Goal: Task Accomplishment & Management: Manage account settings

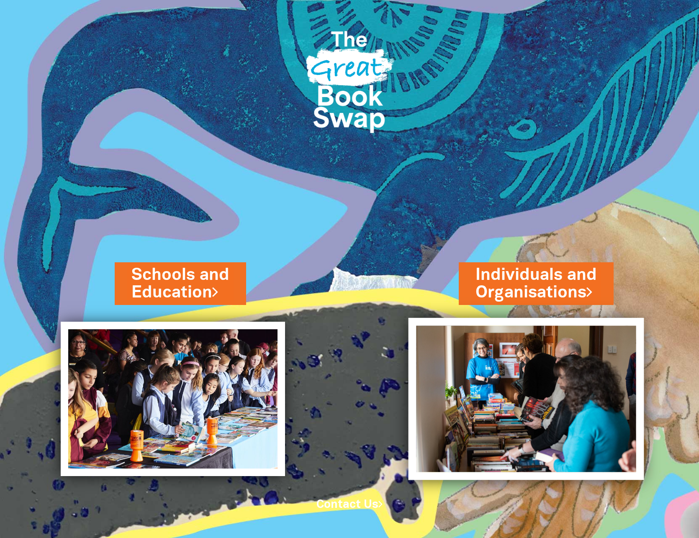
click at [552, 381] on img at bounding box center [526, 399] width 235 height 162
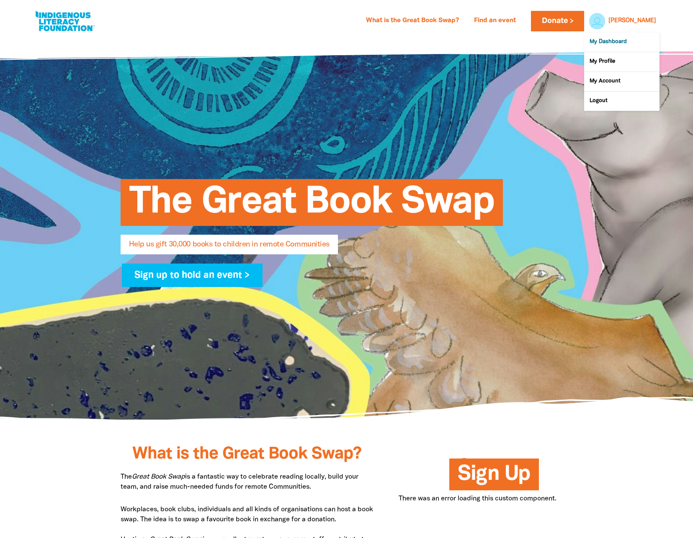
click at [612, 41] on link "My Dashboard" at bounding box center [621, 42] width 75 height 19
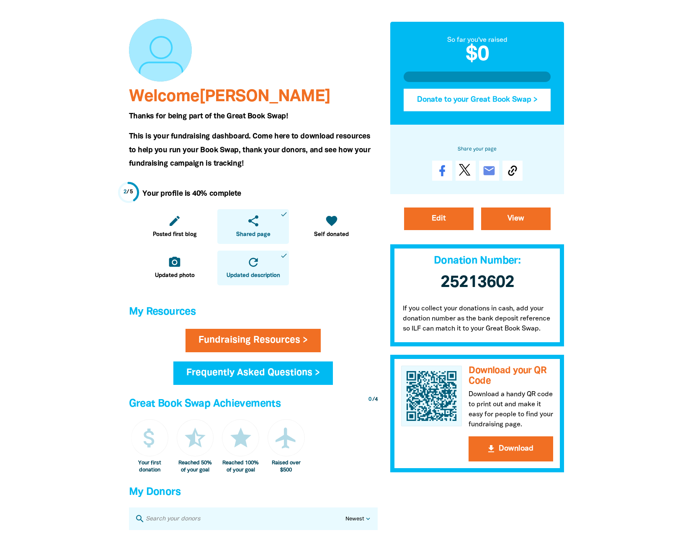
scroll to position [140, 0]
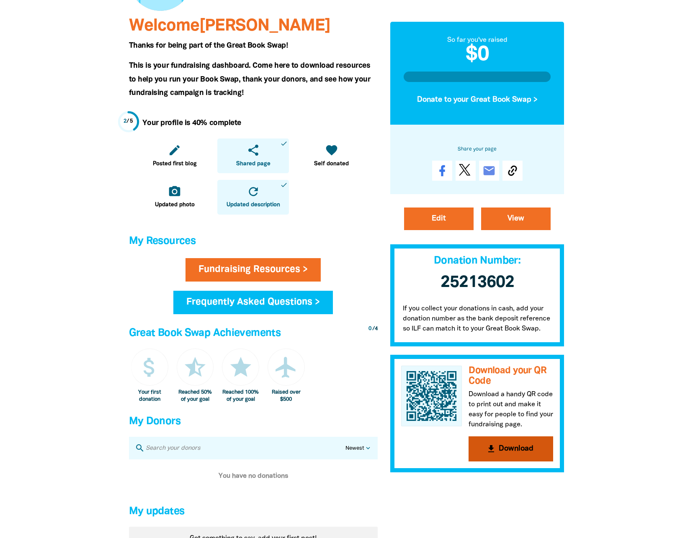
click at [504, 448] on button "get_app Download" at bounding box center [511, 449] width 85 height 25
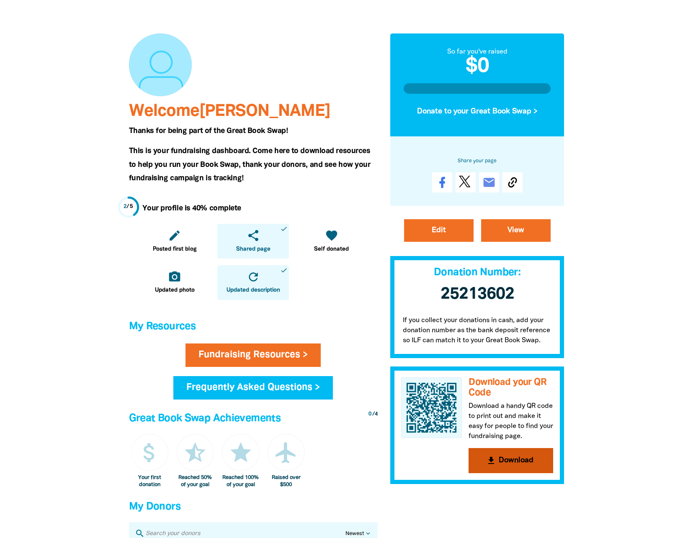
scroll to position [0, 0]
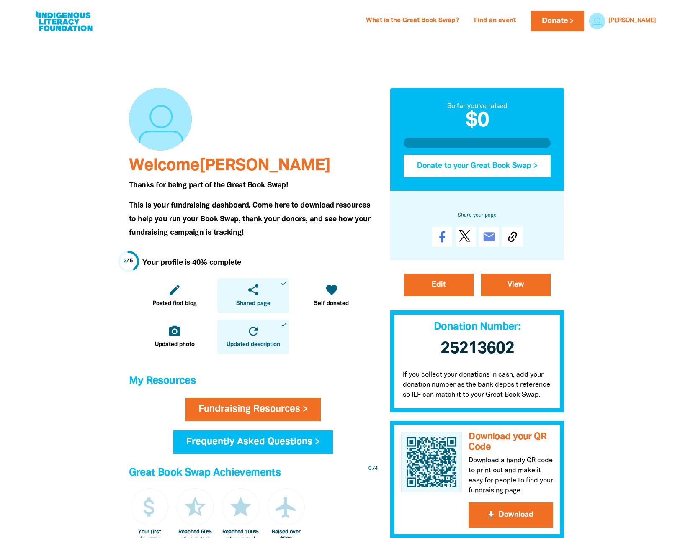
click at [461, 164] on button "Donate to your Great Book Swap >" at bounding box center [477, 166] width 147 height 23
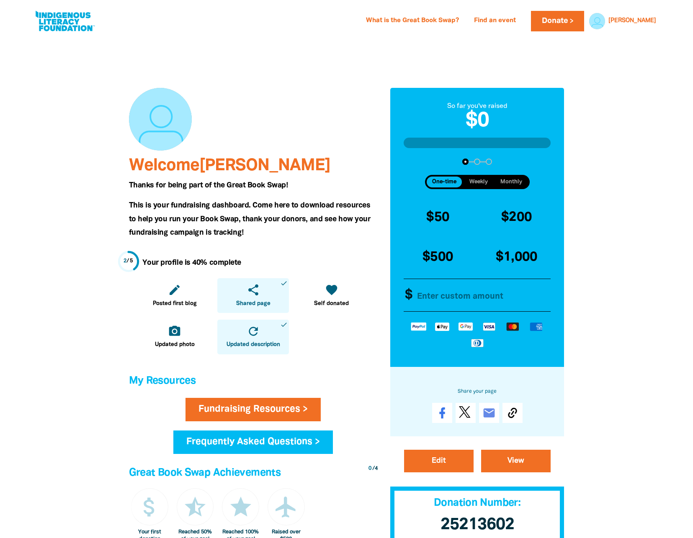
click at [442, 286] on input "Other Amount" at bounding box center [481, 295] width 144 height 32
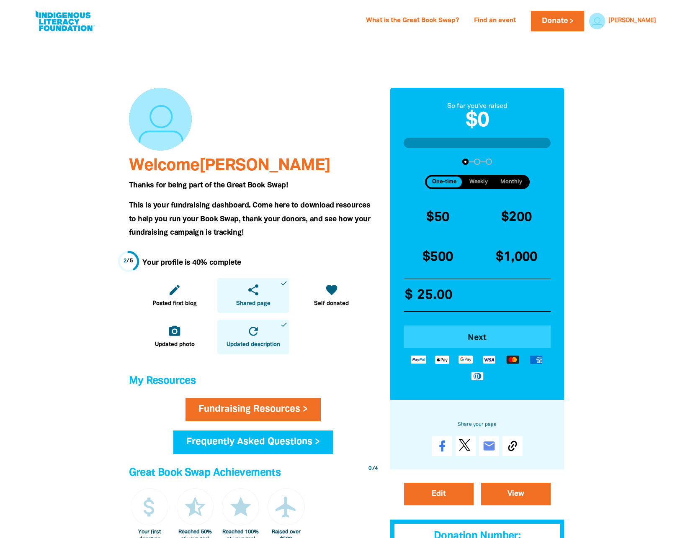
type input "25.00"
click at [478, 338] on span "Next" at bounding box center [477, 338] width 124 height 8
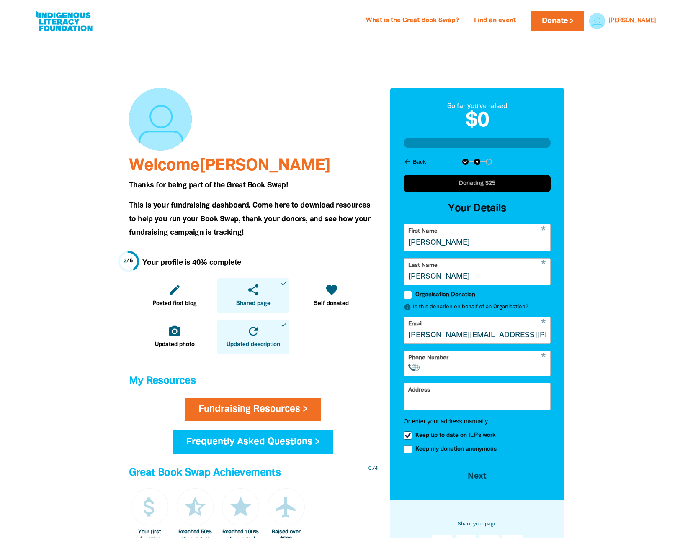
click at [418, 436] on span "Keep up to date on ILF's work" at bounding box center [455, 436] width 80 height 8
click at [412, 436] on input "Keep up to date on ILF's work" at bounding box center [408, 436] width 8 height 8
checkbox input "false"
click at [476, 475] on button "Next chevron_right" at bounding box center [477, 475] width 147 height 23
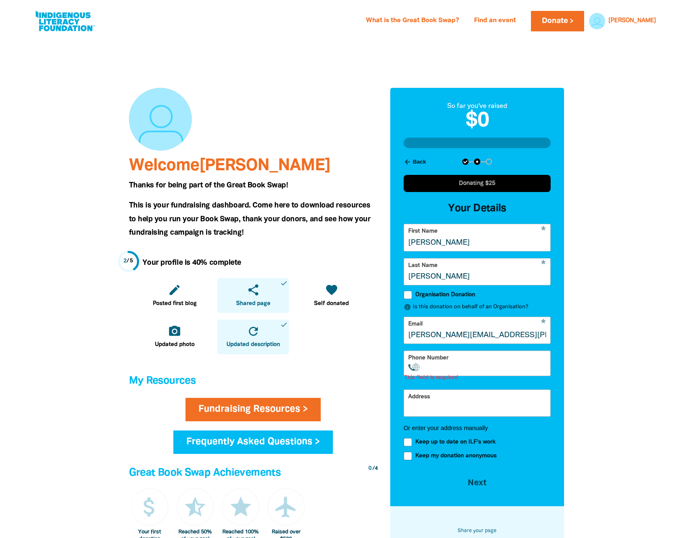
click at [444, 366] on input "Phone Number" at bounding box center [487, 367] width 118 height 8
drag, startPoint x: 161, startPoint y: 13, endPoint x: 191, endPoint y: 81, distance: 73.8
click at [178, 38] on div "What is the Great Book Swap? Find an event Log In Sign Up Donate Corinne Corinn…" at bounding box center [346, 19] width 693 height 38
click at [448, 373] on div "* Phone Number International Afghanistan Åland Islands Albania Algeria American…" at bounding box center [477, 364] width 147 height 26
click at [448, 370] on input "Phone Number" at bounding box center [487, 367] width 118 height 8
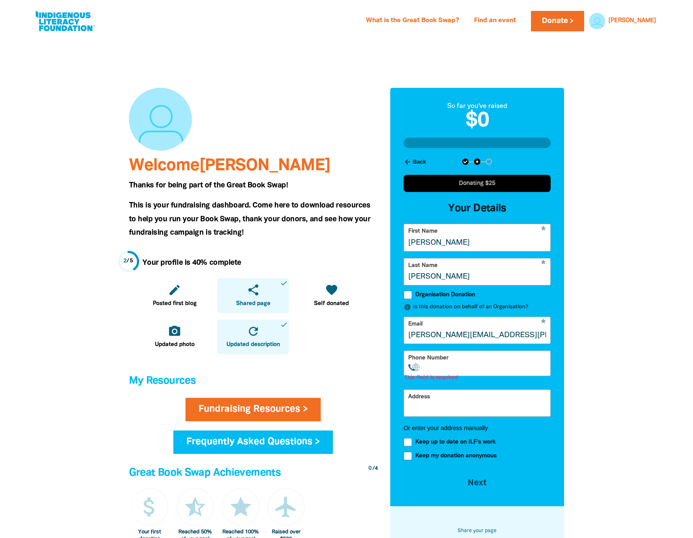
paste input "+44 7366 378"
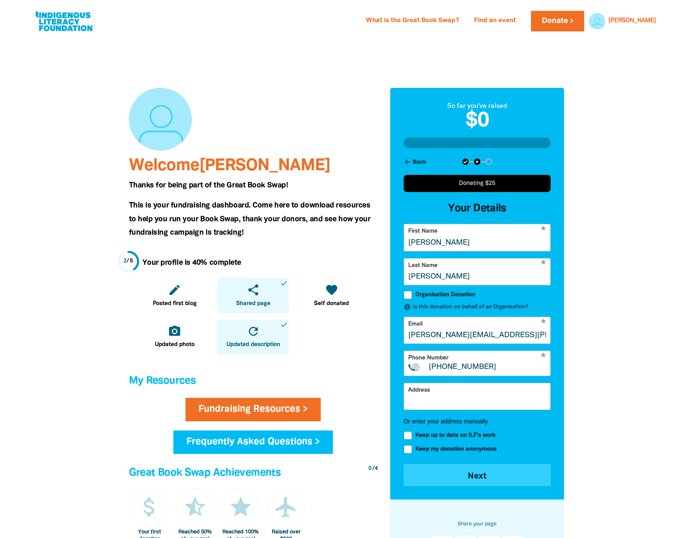
type input "+44 7366 378"
click at [482, 481] on button "Next chevron_right" at bounding box center [477, 475] width 147 height 23
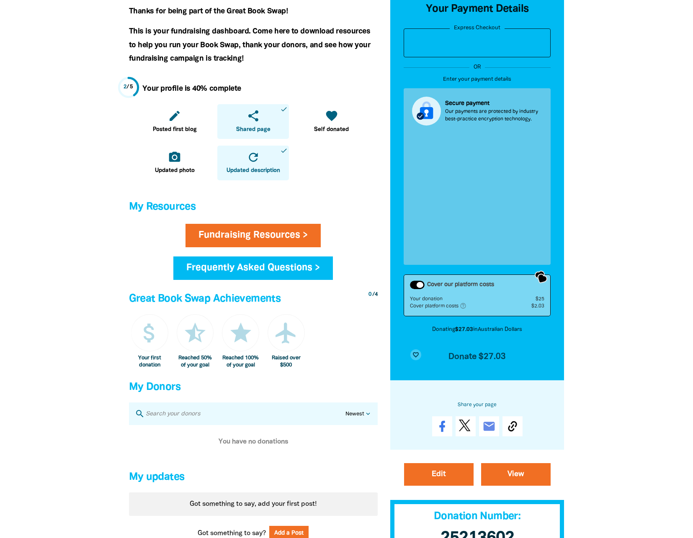
scroll to position [176, 0]
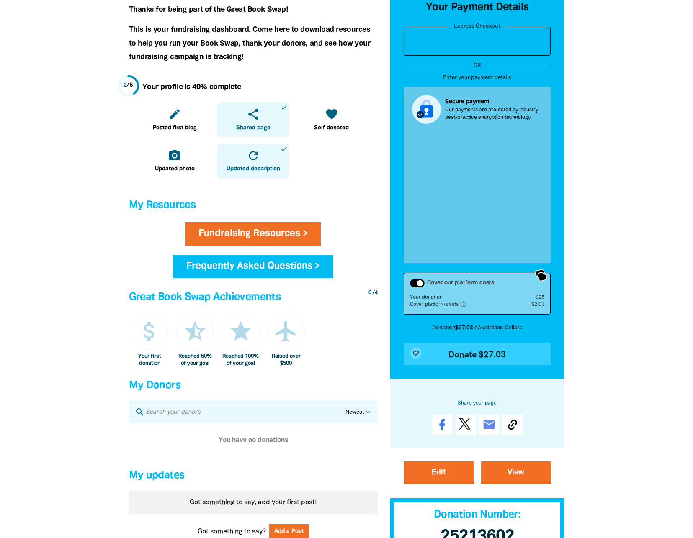
click at [467, 350] on button "favorite_border Donate $27.03" at bounding box center [477, 354] width 147 height 23
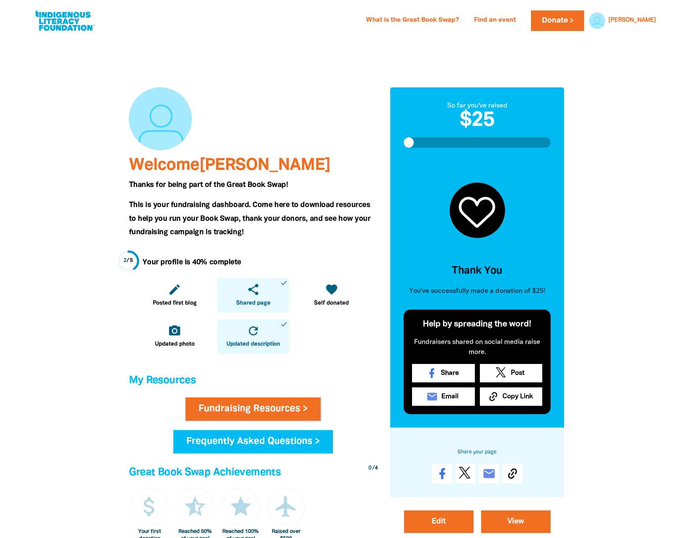
scroll to position [0, 0]
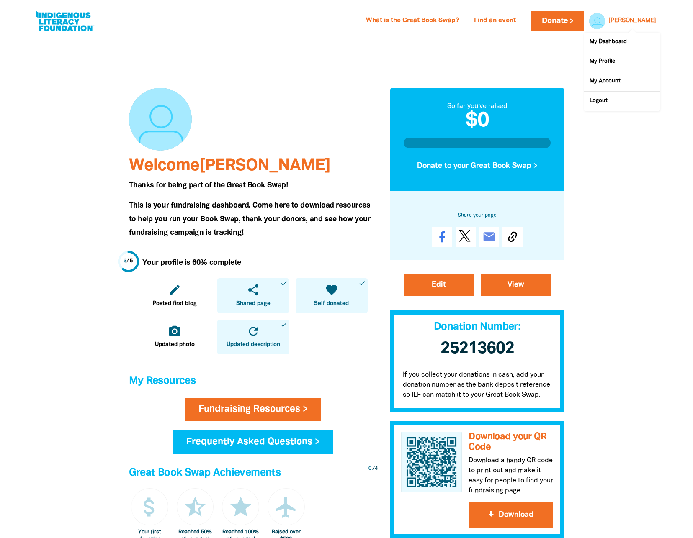
click at [605, 25] on div at bounding box center [595, 21] width 20 height 20
click at [611, 62] on link "My Profile" at bounding box center [621, 61] width 75 height 19
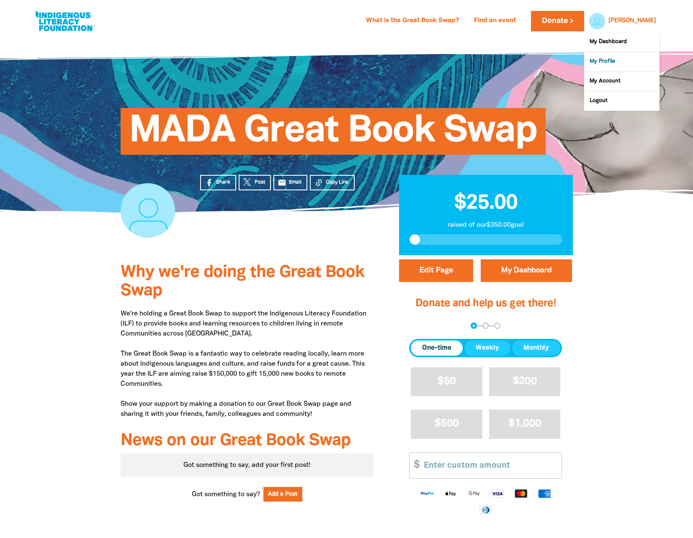
click at [615, 56] on link "My Profile" at bounding box center [621, 61] width 75 height 19
click at [617, 81] on link "My Account" at bounding box center [621, 81] width 75 height 19
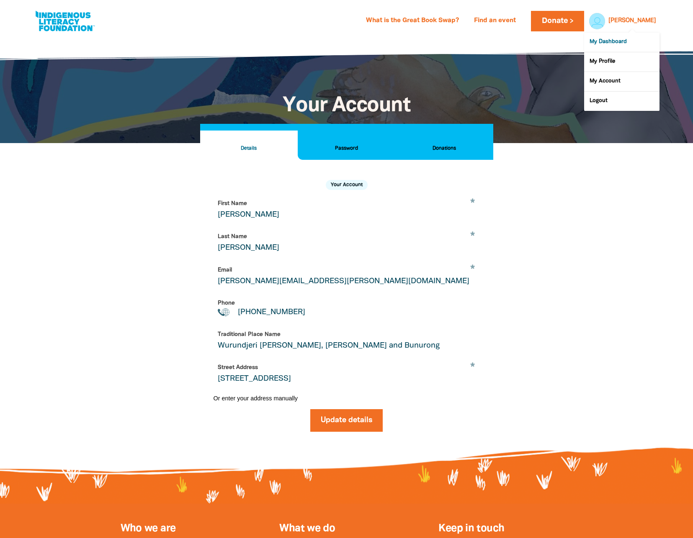
click at [623, 41] on link "My Dashboard" at bounding box center [621, 42] width 75 height 19
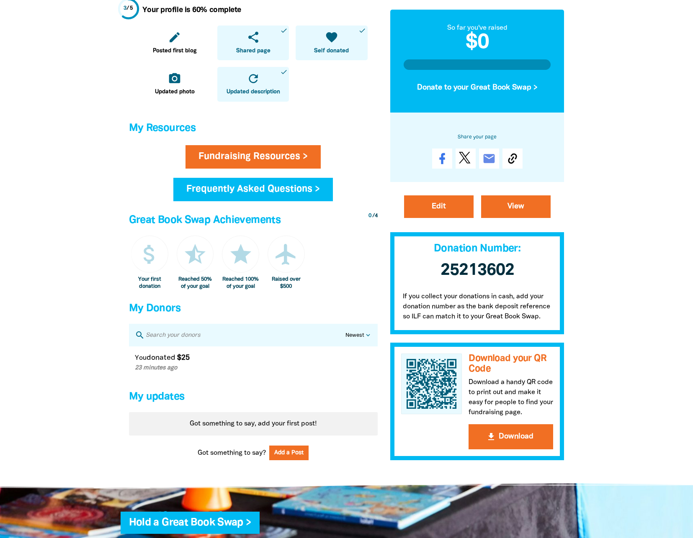
scroll to position [256, 0]
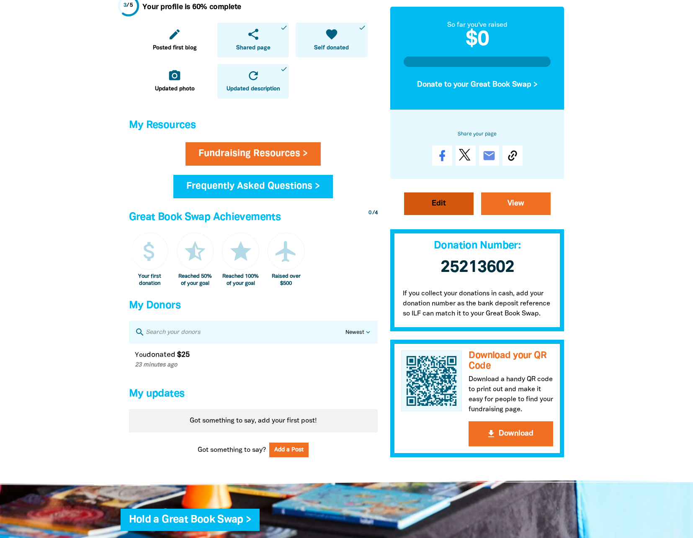
click at [442, 206] on link "Edit" at bounding box center [439, 204] width 70 height 23
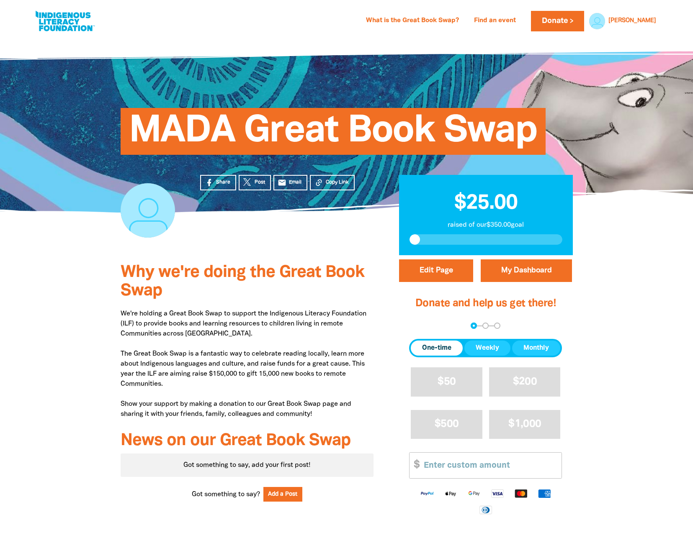
select select "Yes"
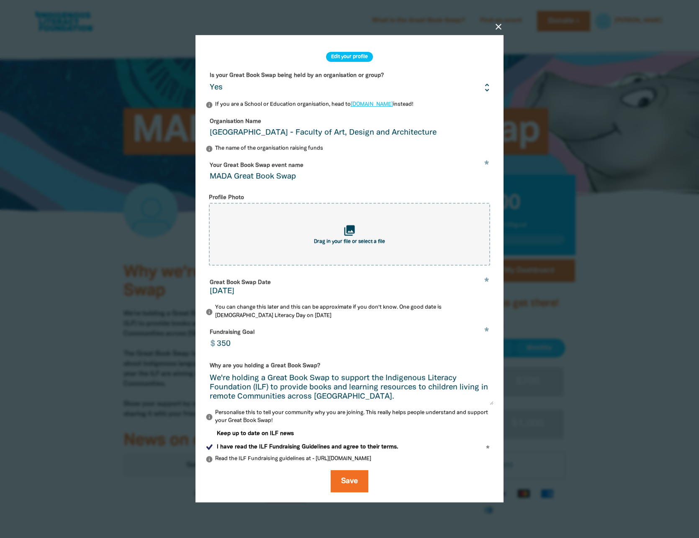
click at [229, 347] on input "350" at bounding box center [352, 339] width 281 height 26
type input "250"
drag, startPoint x: 269, startPoint y: 131, endPoint x: 280, endPoint y: 131, distance: 11.3
click at [269, 132] on input "[GEOGRAPHIC_DATA] - Faculty of Art, Design and Architecture" at bounding box center [350, 128] width 288 height 26
drag, startPoint x: 395, startPoint y: 130, endPoint x: 183, endPoint y: 126, distance: 212.7
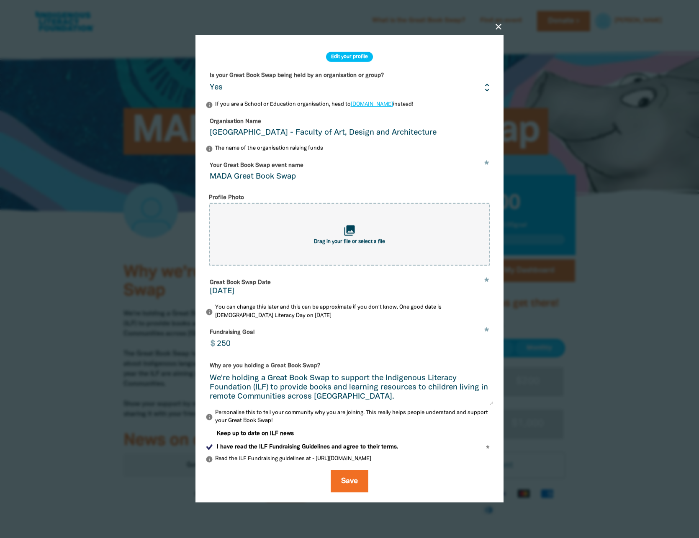
click at [183, 126] on div "close Edit your profile Is your Great Book Swap being held by an organisation o…" at bounding box center [349, 269] width 335 height 522
type input "MADA"
click at [358, 476] on button "Save" at bounding box center [350, 482] width 38 height 23
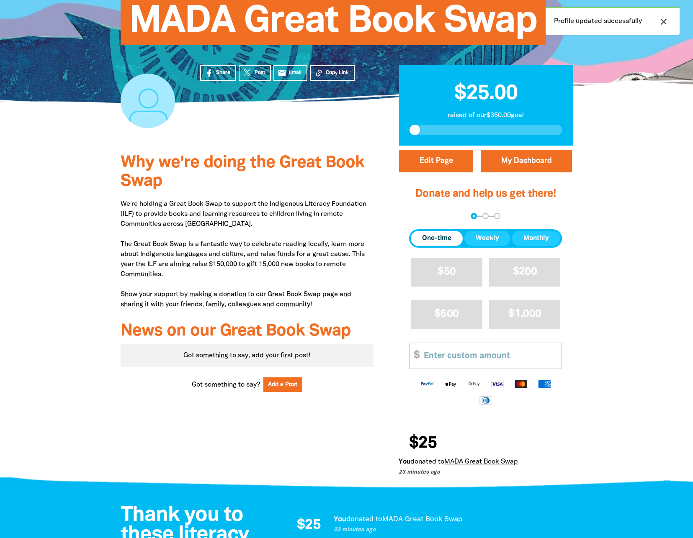
scroll to position [159, 0]
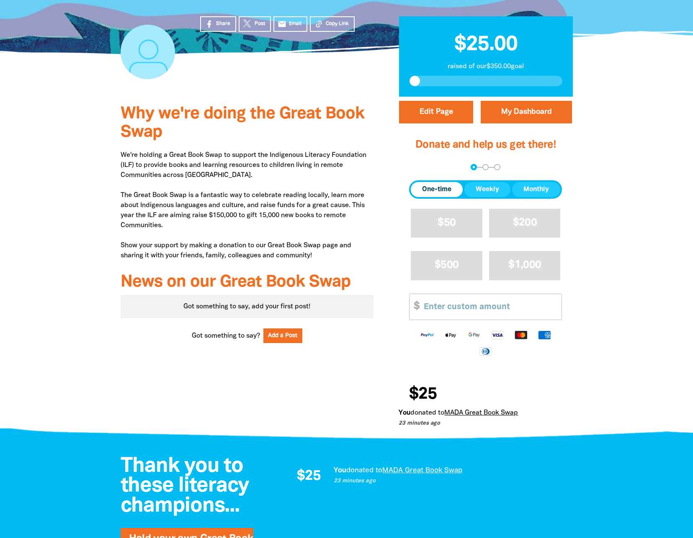
click at [512, 410] on link "MADA Great Book Swap" at bounding box center [481, 413] width 74 height 6
